Goal: Task Accomplishment & Management: Use online tool/utility

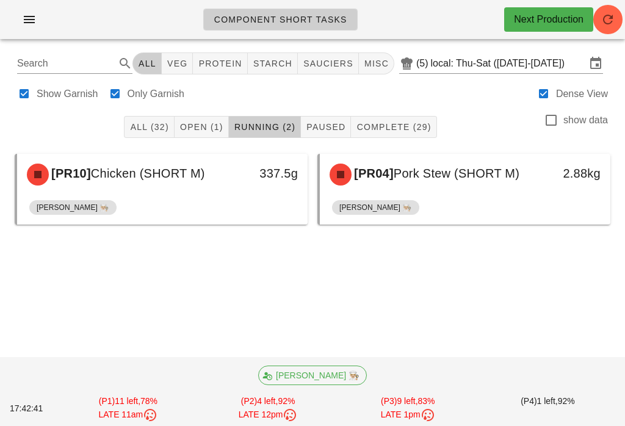
click at [219, 136] on button "Open (1)" at bounding box center [202, 127] width 54 height 22
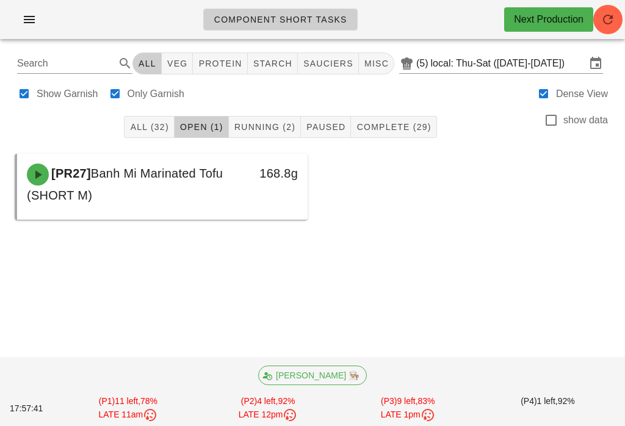
click at [248, 128] on span "Running (2)" at bounding box center [265, 127] width 62 height 10
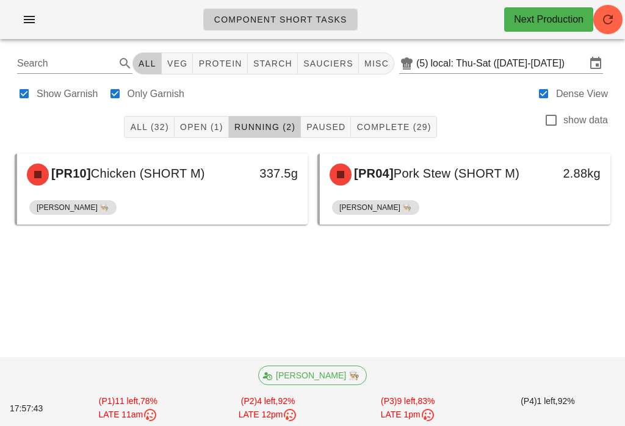
click at [216, 117] on button "Open (1)" at bounding box center [202, 127] width 54 height 22
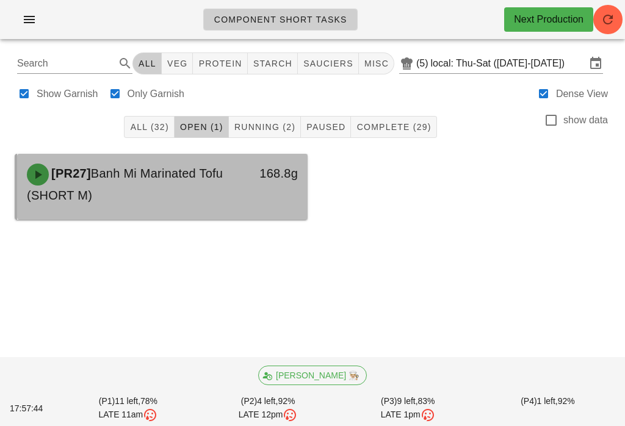
click at [219, 186] on div "[PR27] Banh Mi Marinated Tofu (SHORT M)" at bounding box center [127, 184] width 214 height 56
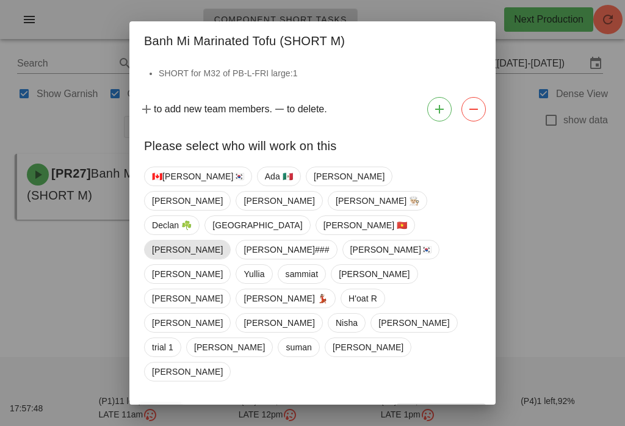
click at [223, 240] on span "[PERSON_NAME]" at bounding box center [187, 249] width 71 height 18
click at [441, 410] on span "Confirm Start" at bounding box center [441, 415] width 80 height 10
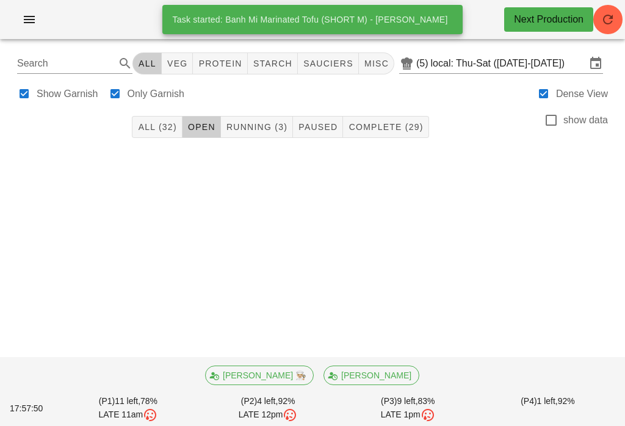
click at [273, 129] on span "Running (3)" at bounding box center [257, 127] width 62 height 10
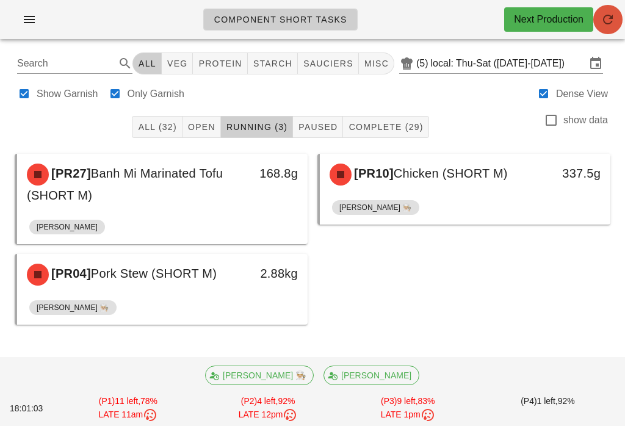
click at [605, 19] on icon "button" at bounding box center [608, 19] width 15 height 15
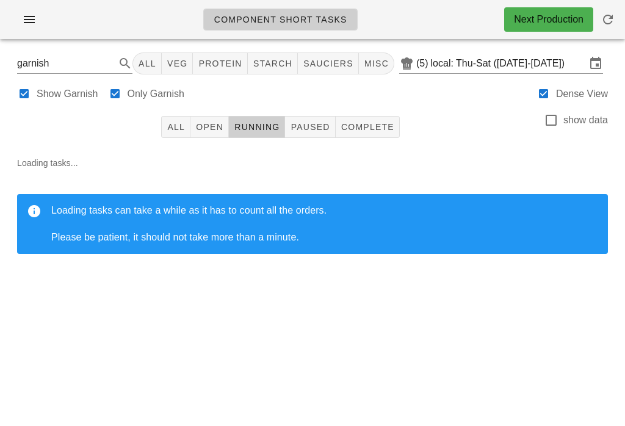
click at [157, 121] on div "All Open Running Paused Complete show data" at bounding box center [312, 126] width 610 height 39
click at [176, 122] on span "All" at bounding box center [176, 127] width 18 height 10
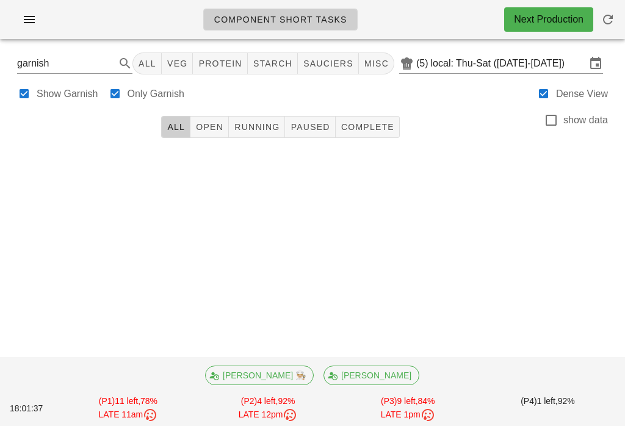
click at [112, 65] on button "Clear Search" at bounding box center [108, 63] width 15 height 15
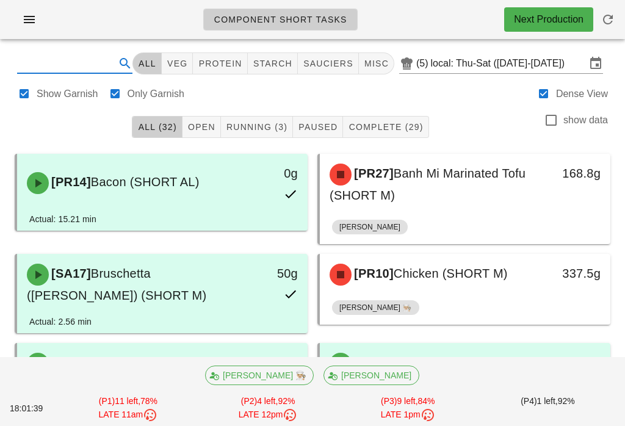
click at [402, 92] on div "Show Garnish Only Garnish Dense View" at bounding box center [312, 92] width 610 height 29
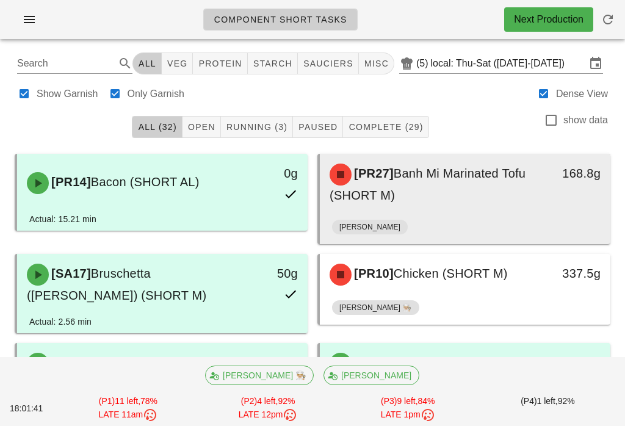
click at [499, 202] on div "[PR27] Banh Mi Marinated Tofu (SHORT M)" at bounding box center [429, 184] width 214 height 56
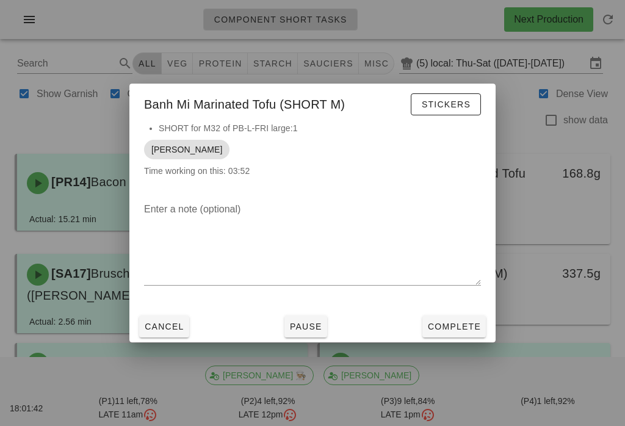
click at [165, 323] on span "Cancel" at bounding box center [164, 327] width 40 height 10
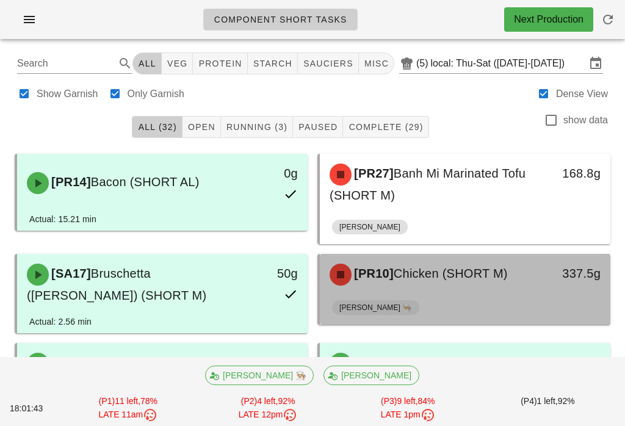
click at [469, 295] on div "[PERSON_NAME] 👨🏼‍🍳" at bounding box center [465, 309] width 266 height 29
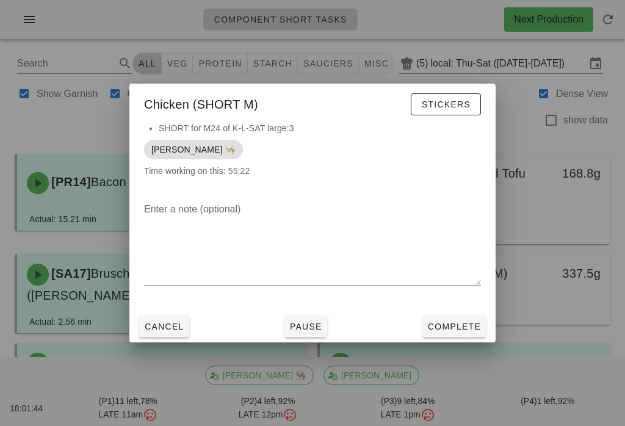
click at [468, 330] on span "Complete" at bounding box center [454, 327] width 54 height 10
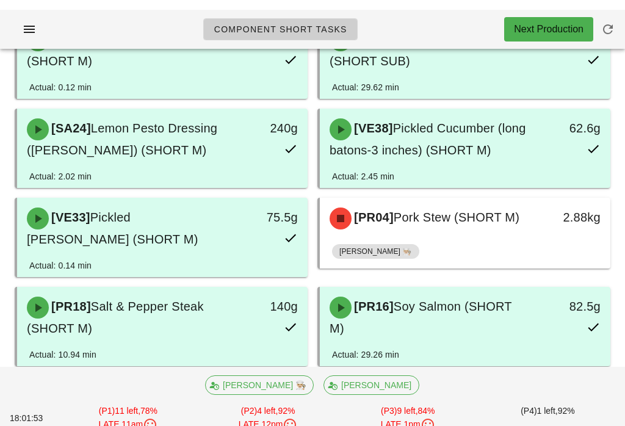
scroll to position [698, 0]
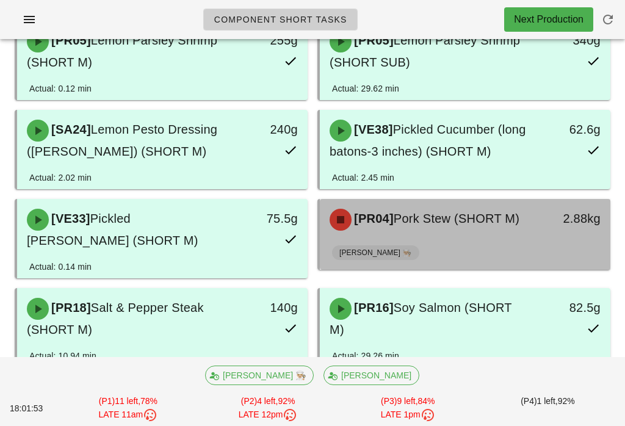
click at [525, 220] on div "[PR04] Pork Stew (SHORT M) 2.88kg" at bounding box center [465, 220] width 291 height 42
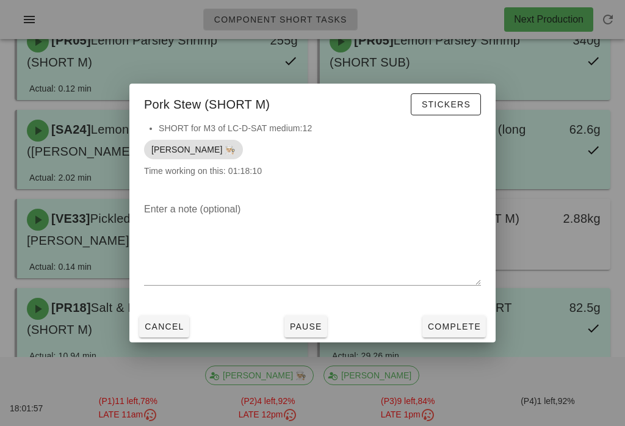
click at [455, 331] on span "Complete" at bounding box center [454, 327] width 54 height 10
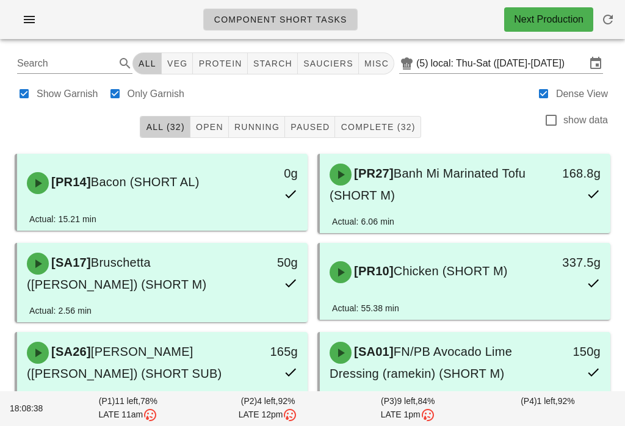
click at [214, 125] on span "Open" at bounding box center [209, 127] width 28 height 10
